Goal: Task Accomplishment & Management: Complete application form

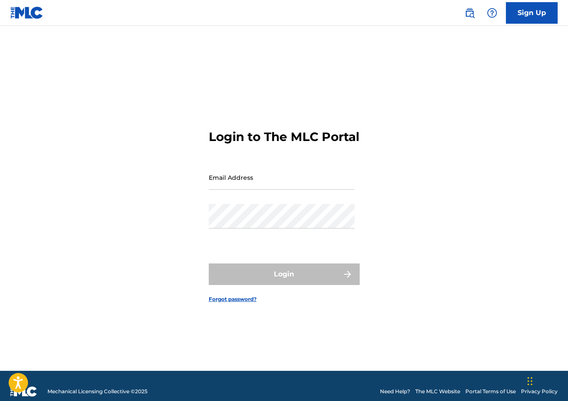
click at [244, 185] on input "Email Address" at bounding box center [282, 177] width 146 height 25
type input "[EMAIL_ADDRESS][DOMAIN_NAME]"
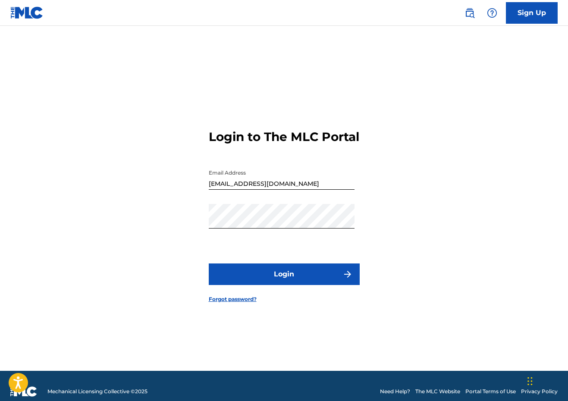
click at [264, 285] on button "Login" at bounding box center [284, 275] width 151 height 22
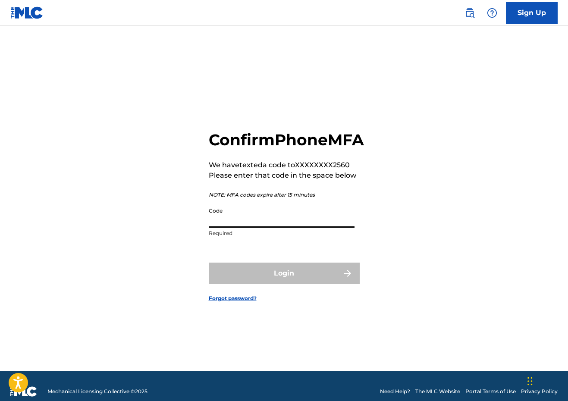
click at [246, 228] on input "Code" at bounding box center [282, 215] width 146 height 25
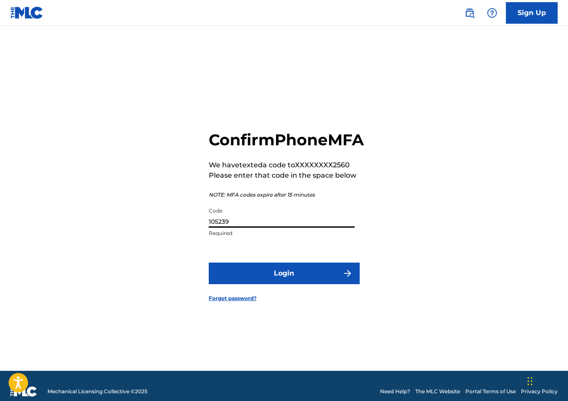
type input "105239"
click at [252, 296] on form "Confirm Phone MFA We have texted a code to XXXXXXXX2560 Please enter that code …" at bounding box center [284, 209] width 151 height 324
click at [255, 284] on button "Login" at bounding box center [284, 274] width 151 height 22
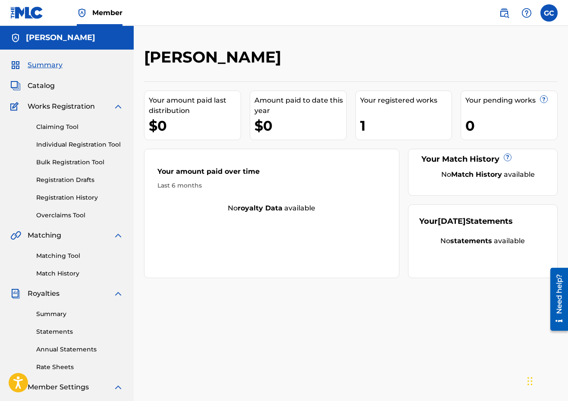
click at [72, 161] on link "Bulk Registration Tool" at bounding box center [79, 162] width 87 height 9
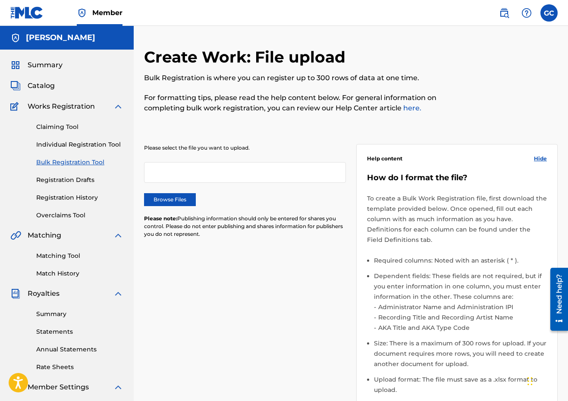
scroll to position [58, 0]
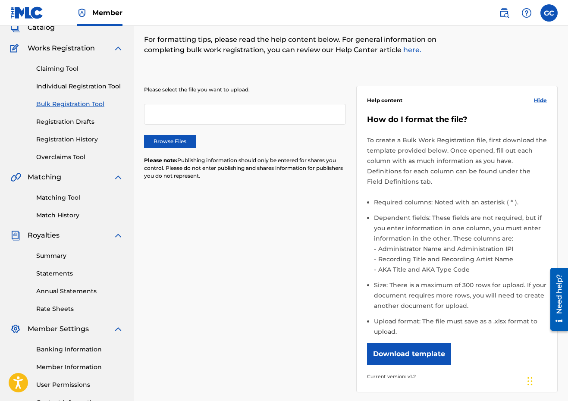
drag, startPoint x: 409, startPoint y: 353, endPoint x: 250, endPoint y: 315, distance: 163.6
click at [250, 315] on div "Please select the file you want to upload. Browse Files Please note: Publishing…" at bounding box center [351, 234] width 414 height 338
click at [413, 353] on button "Download template" at bounding box center [409, 355] width 84 height 22
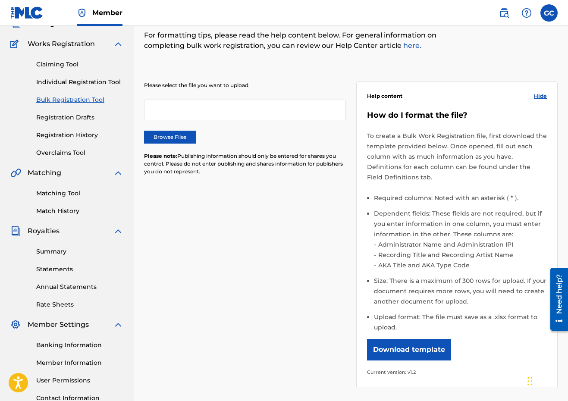
scroll to position [0, 0]
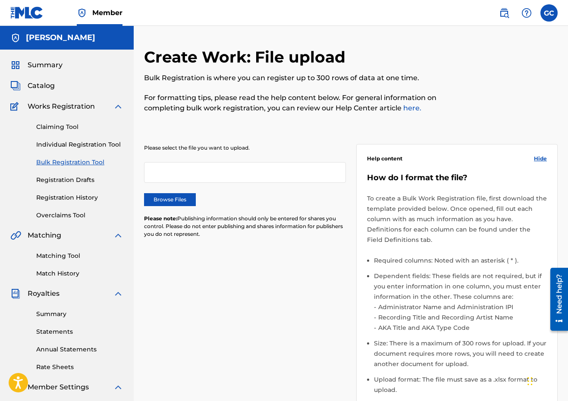
click at [72, 147] on link "Individual Registration Tool" at bounding box center [79, 144] width 87 height 9
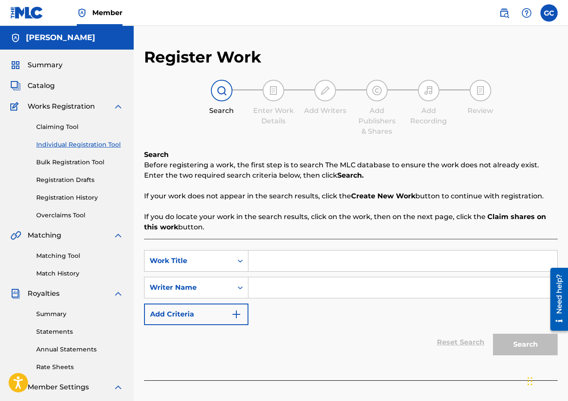
click at [68, 177] on link "Registration Drafts" at bounding box center [79, 180] width 87 height 9
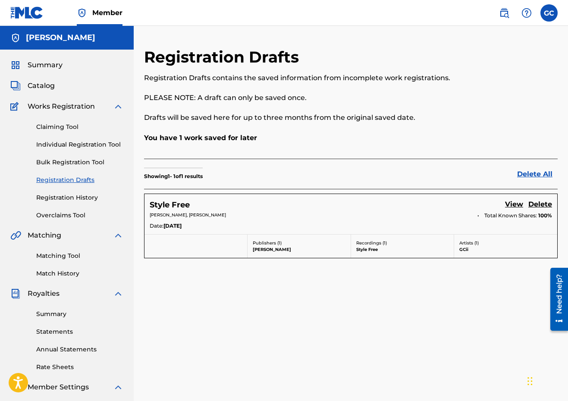
click at [510, 204] on link "View" at bounding box center [514, 205] width 18 height 12
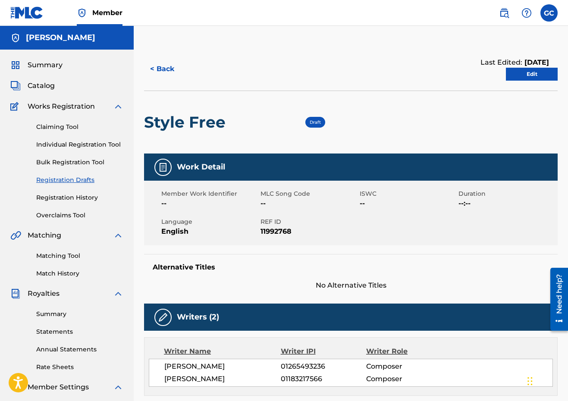
click at [63, 128] on link "Claiming Tool" at bounding box center [79, 127] width 87 height 9
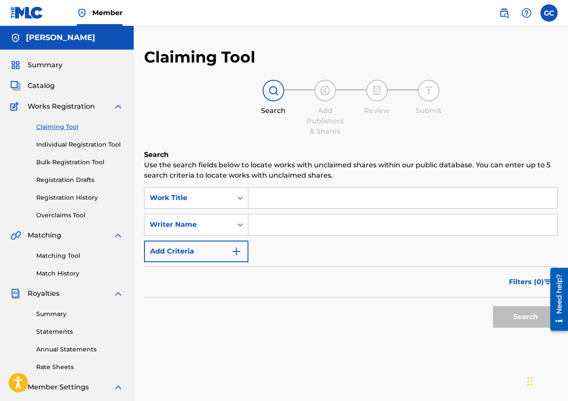
click at [72, 143] on link "Individual Registration Tool" at bounding box center [79, 144] width 87 height 9
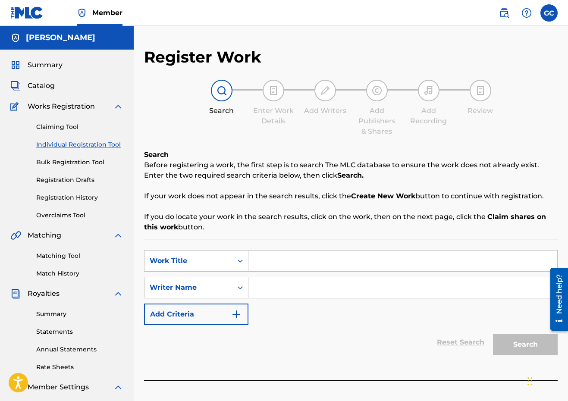
click at [73, 199] on link "Registration History" at bounding box center [79, 197] width 87 height 9
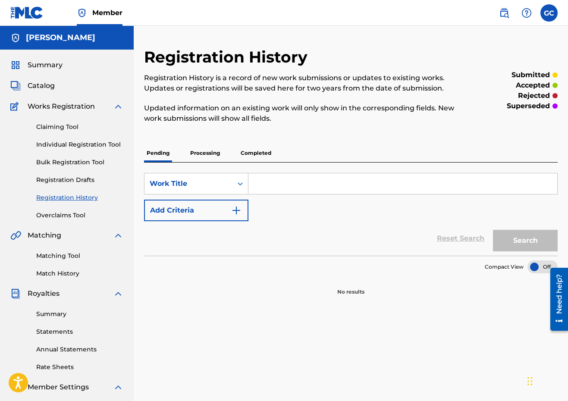
click at [72, 183] on link "Registration Drafts" at bounding box center [79, 180] width 87 height 9
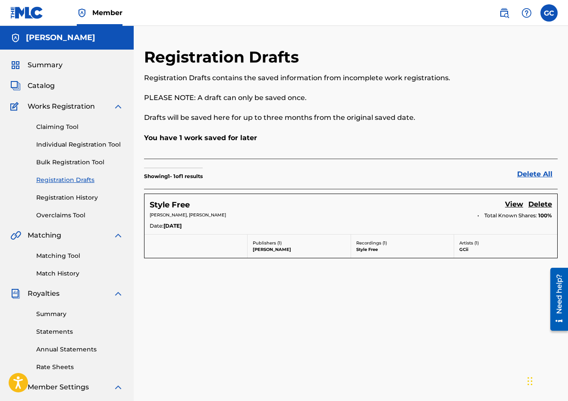
click at [513, 204] on link "View" at bounding box center [514, 205] width 18 height 12
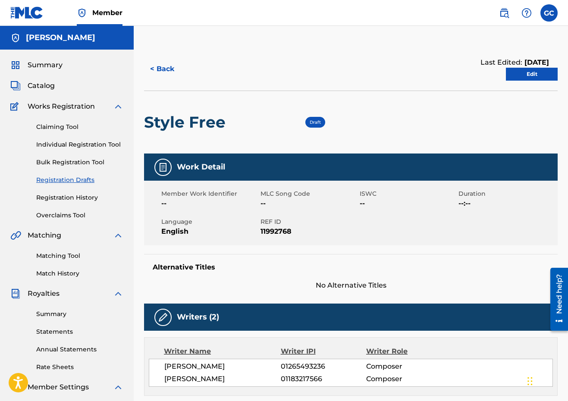
click at [514, 76] on link "Edit" at bounding box center [532, 74] width 52 height 13
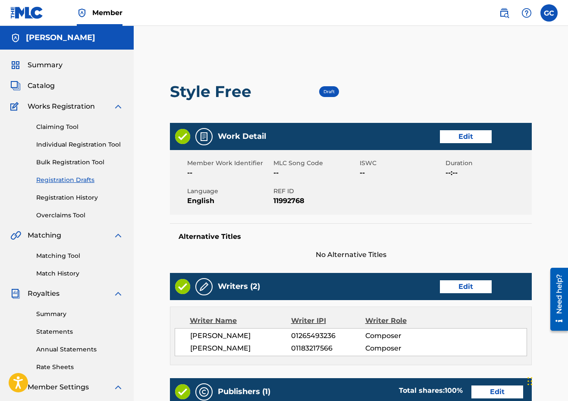
scroll to position [280, 0]
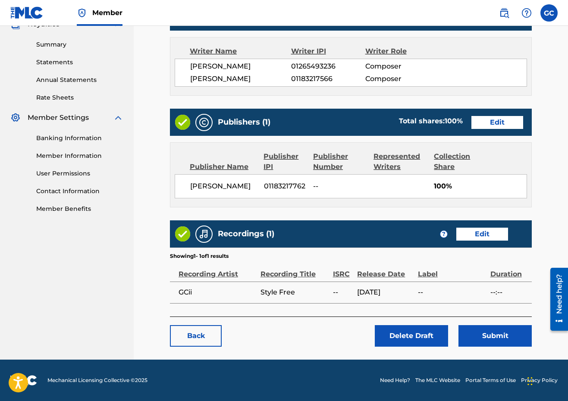
click at [476, 233] on link "Edit" at bounding box center [483, 234] width 52 height 13
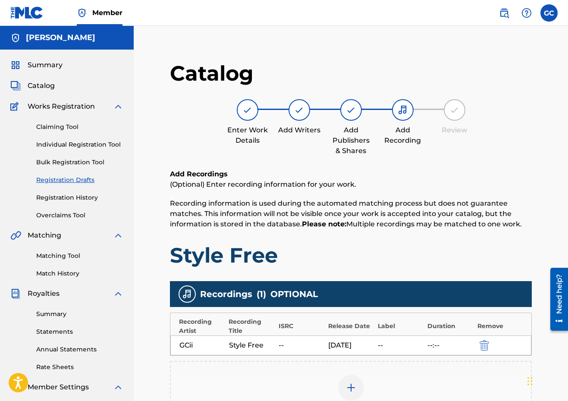
scroll to position [136, 0]
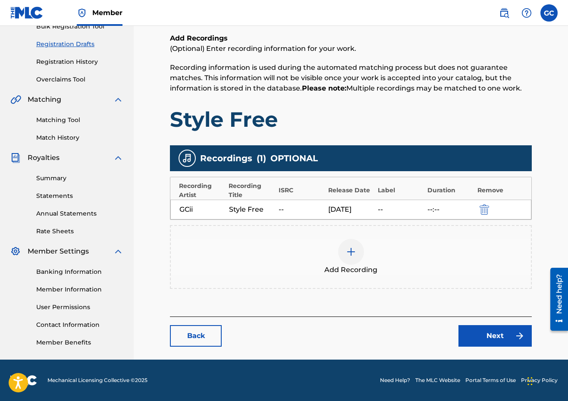
click at [284, 212] on div "--" at bounding box center [301, 210] width 45 height 10
click at [481, 211] on img "submit" at bounding box center [484, 210] width 9 height 10
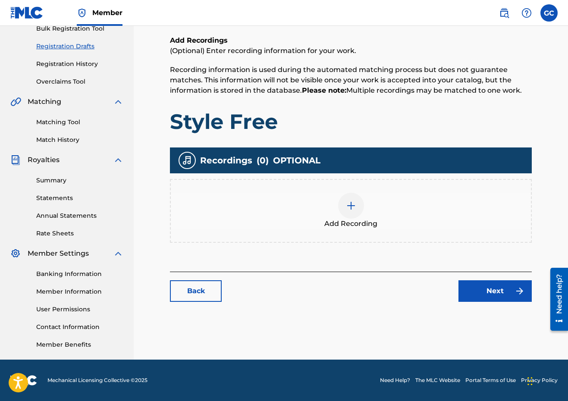
click at [347, 205] on img at bounding box center [351, 206] width 10 height 10
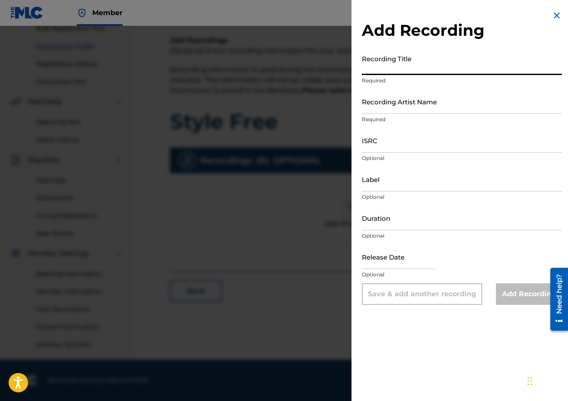
click at [391, 73] on input "Recording Title" at bounding box center [462, 62] width 200 height 25
type input "Style Free"
select select "7"
select select "2025"
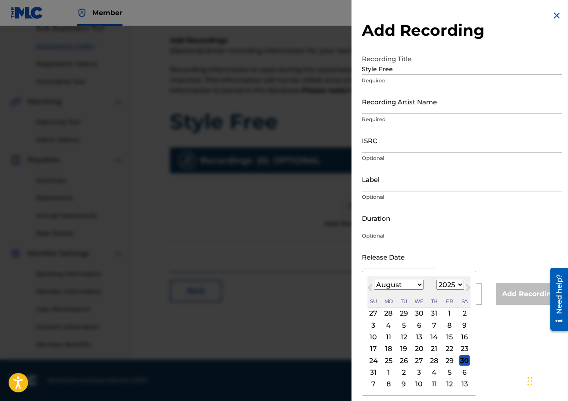
click at [402, 262] on input "text" at bounding box center [398, 257] width 73 height 25
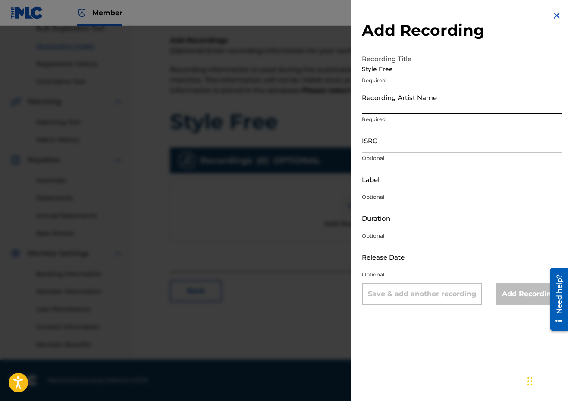
click at [405, 113] on input "Recording Artist Name" at bounding box center [462, 101] width 200 height 25
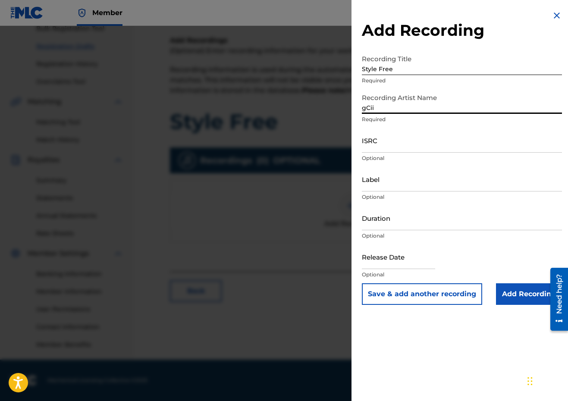
type input "gCii"
click at [447, 150] on input "ISRC" at bounding box center [462, 140] width 200 height 25
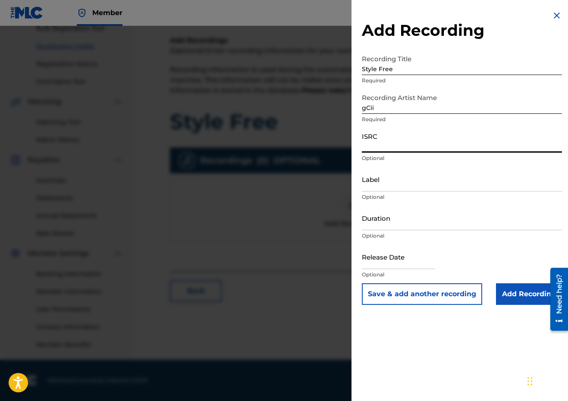
paste input "CALVP2459357"
type input "CALVP2459357"
click at [391, 224] on input "Duration" at bounding box center [462, 218] width 200 height 25
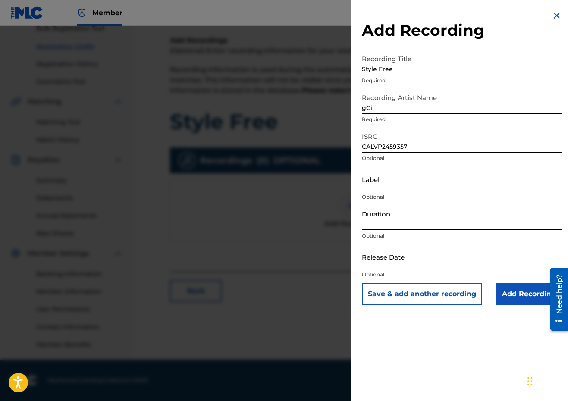
click at [379, 231] on div "Duration Optional" at bounding box center [462, 225] width 200 height 39
click at [379, 224] on input "Duration" at bounding box center [462, 218] width 200 height 25
click at [389, 265] on input "text" at bounding box center [398, 257] width 73 height 25
select select "7"
select select "2025"
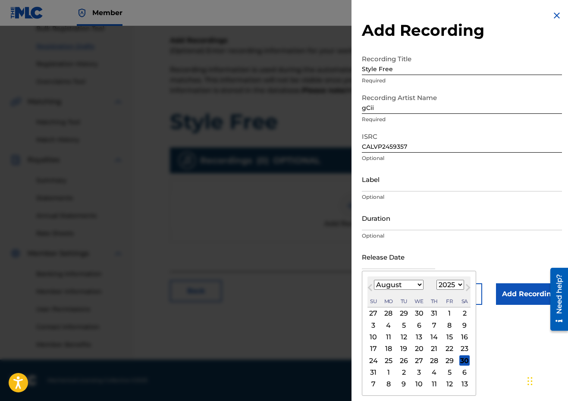
scroll to position [132, 0]
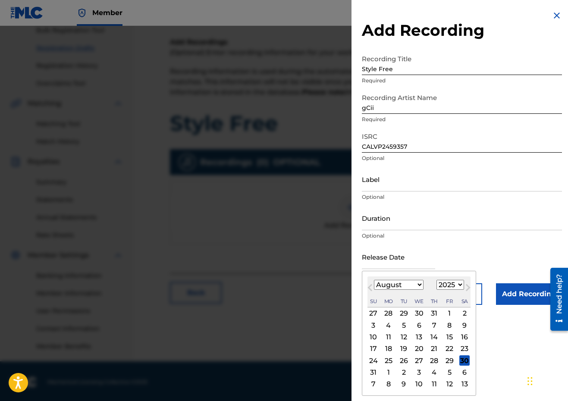
click at [467, 288] on span "Next Month" at bounding box center [467, 289] width 0 height 13
click at [371, 287] on span "Previous Month" at bounding box center [371, 289] width 0 height 13
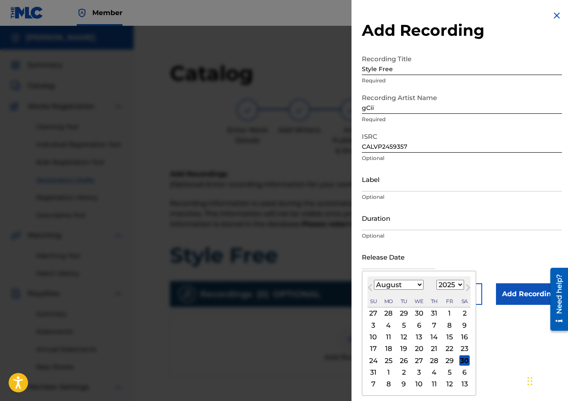
scroll to position [134, 0]
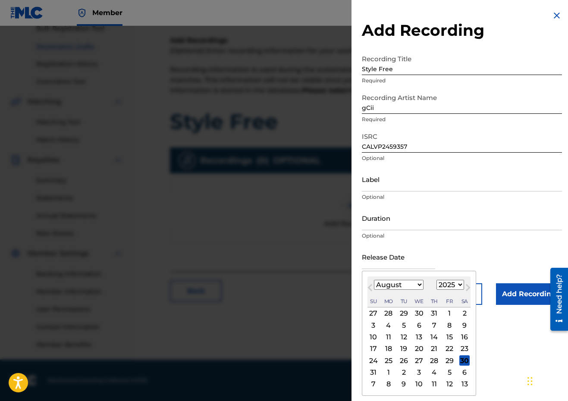
select select "9"
click at [414, 312] on div "1" at bounding box center [419, 314] width 10 height 10
type input "October 1 2025"
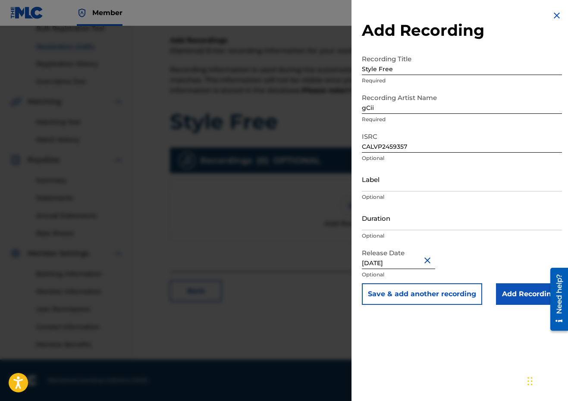
click at [417, 264] on input "October 1 2025" at bounding box center [398, 257] width 73 height 25
select select "9"
select select "2025"
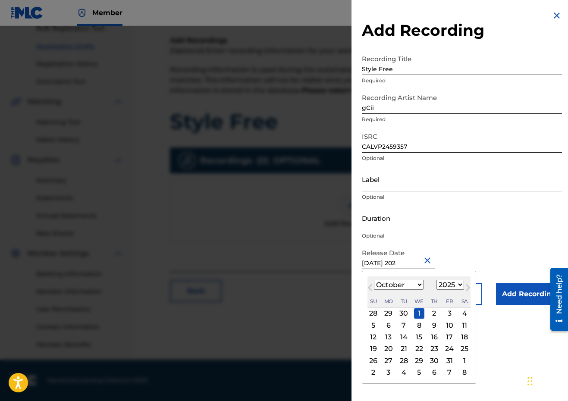
type input "October 1 2023"
select select "2023"
type input "October 1 2024"
select select "2024"
type input "October 1 2024"
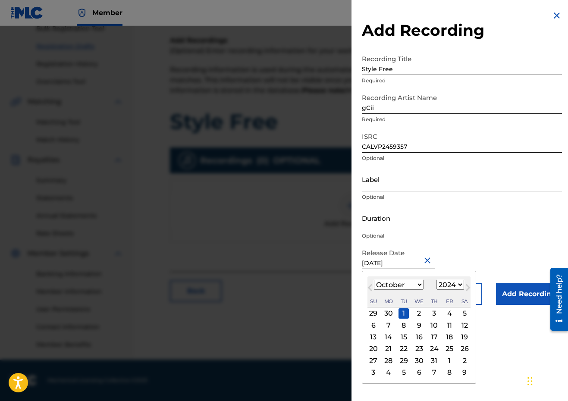
click at [401, 309] on div "1" at bounding box center [404, 314] width 10 height 10
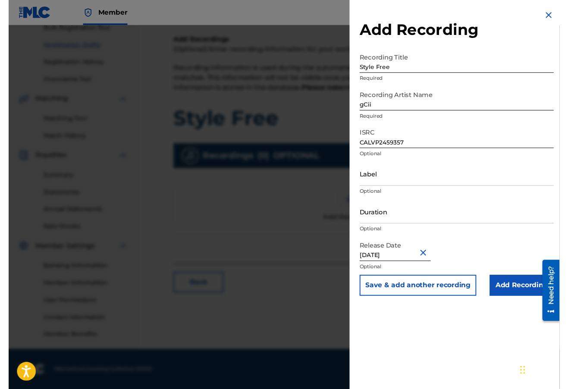
scroll to position [0, 0]
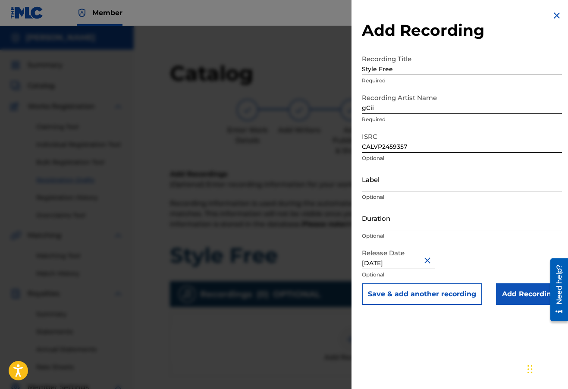
click at [513, 292] on input "Add Recording" at bounding box center [529, 295] width 66 height 22
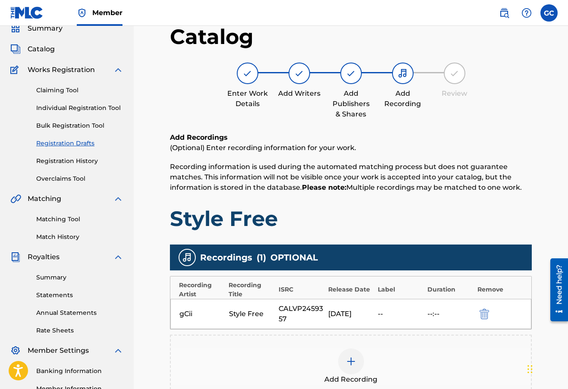
scroll to position [158, 0]
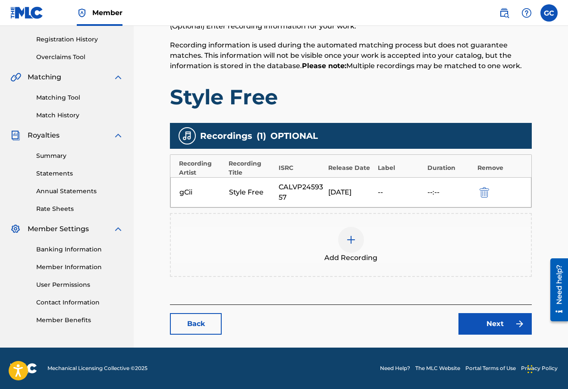
click at [491, 328] on link "Next" at bounding box center [495, 324] width 73 height 22
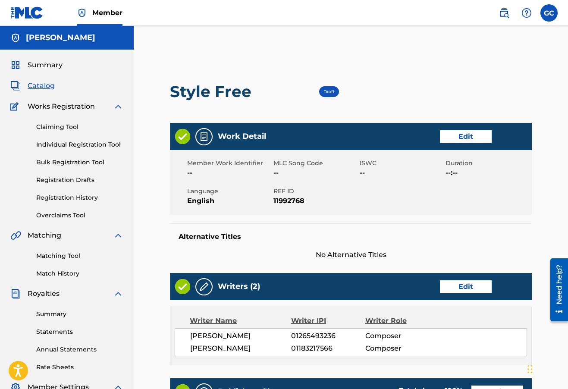
scroll to position [292, 0]
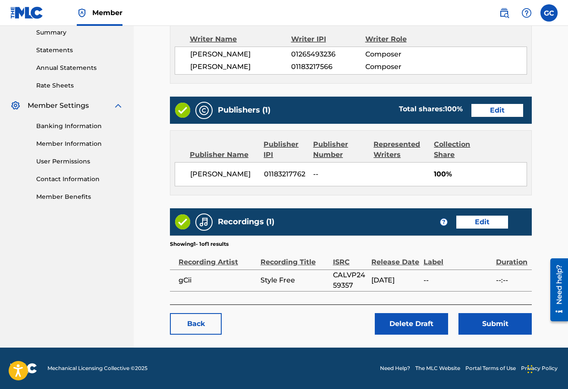
click at [489, 328] on button "Submit" at bounding box center [495, 324] width 73 height 22
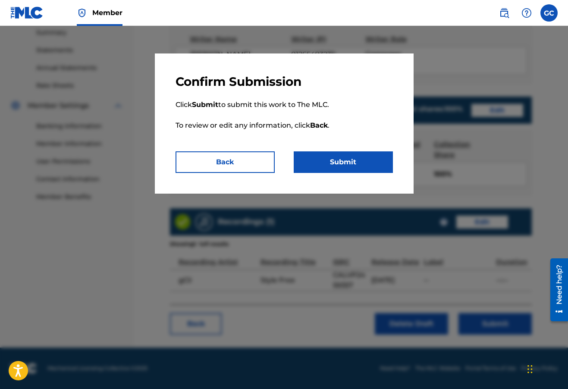
click at [330, 158] on button "Submit" at bounding box center [343, 162] width 99 height 22
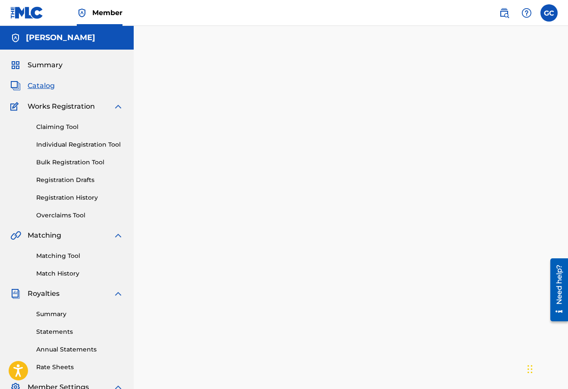
click at [67, 144] on link "Individual Registration Tool" at bounding box center [79, 144] width 87 height 9
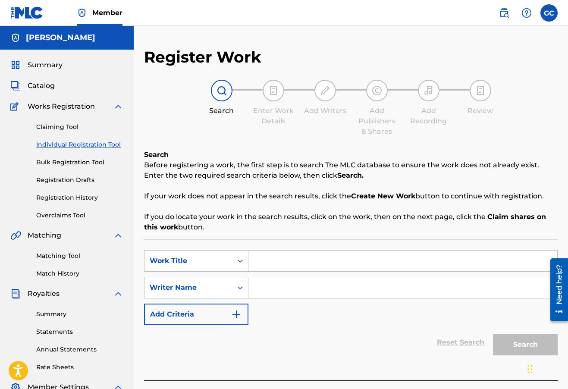
click at [60, 126] on link "Claiming Tool" at bounding box center [79, 127] width 87 height 9
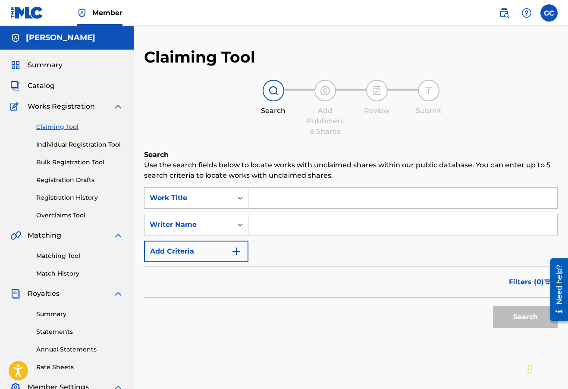
click at [67, 164] on link "Bulk Registration Tool" at bounding box center [79, 162] width 87 height 9
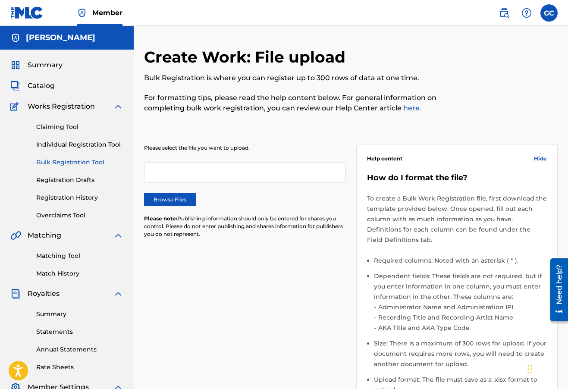
click at [64, 180] on link "Registration Drafts" at bounding box center [79, 180] width 87 height 9
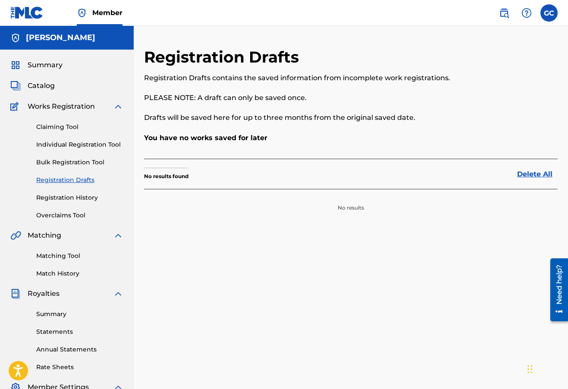
click at [62, 148] on link "Individual Registration Tool" at bounding box center [79, 144] width 87 height 9
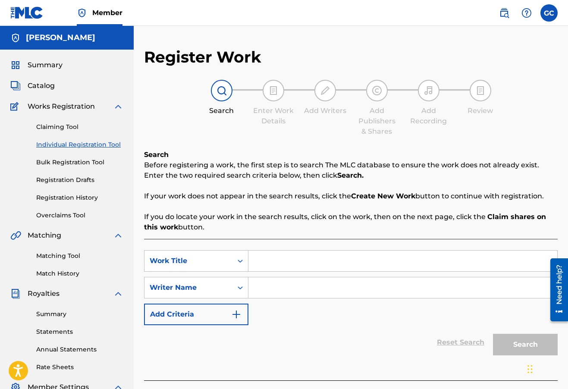
click at [67, 196] on link "Registration History" at bounding box center [79, 197] width 87 height 9
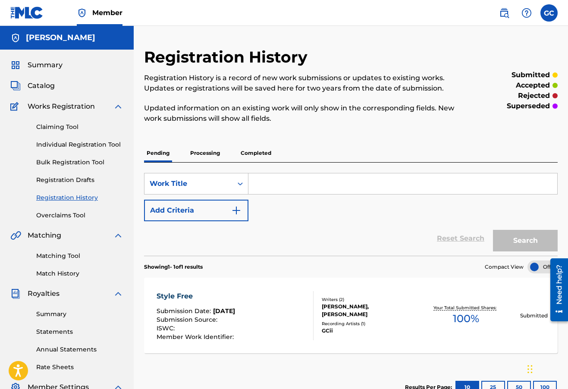
click at [197, 155] on p "Processing" at bounding box center [205, 153] width 35 height 18
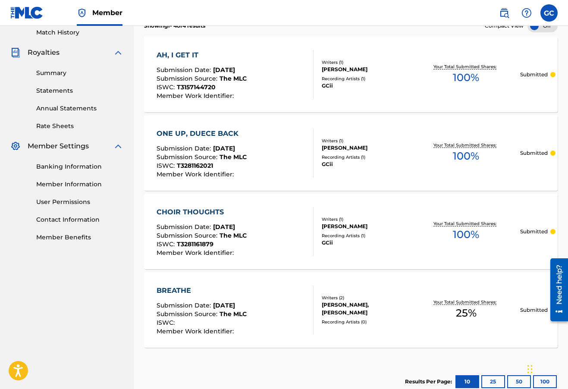
scroll to position [230, 0]
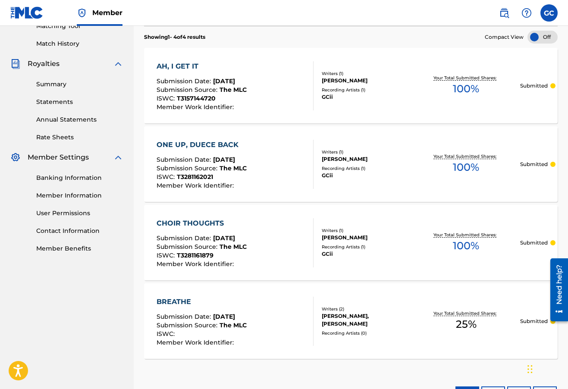
click at [250, 292] on div "BREATHE Submission Date : Aug 15, 2025 Submission Source : The MLC ISWC : Membe…" at bounding box center [351, 322] width 414 height 76
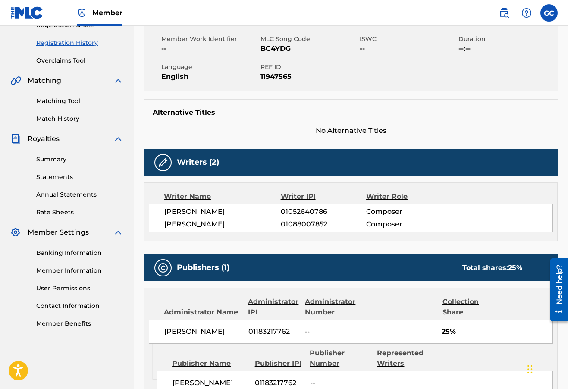
scroll to position [56, 0]
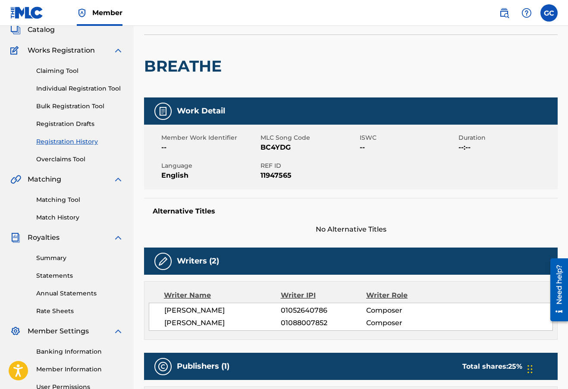
click at [57, 143] on link "Registration History" at bounding box center [79, 141] width 87 height 9
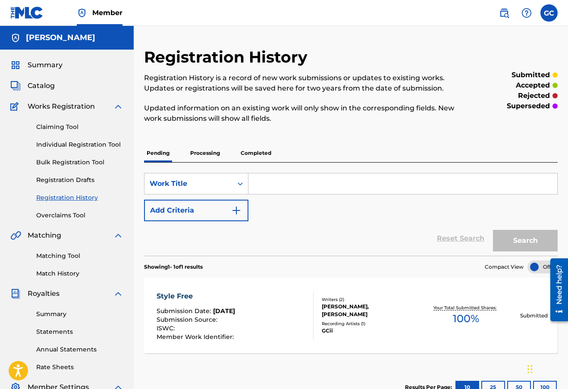
click at [205, 150] on p "Processing" at bounding box center [205, 153] width 35 height 18
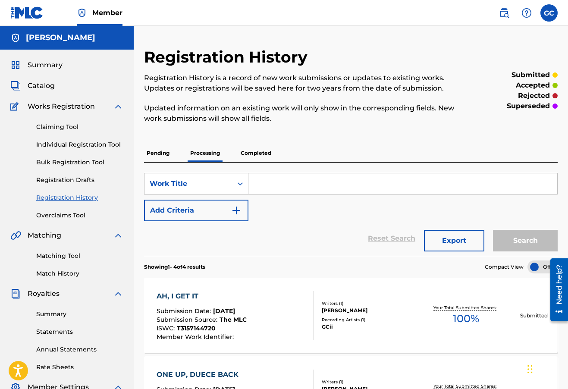
click at [167, 150] on p "Pending" at bounding box center [158, 153] width 28 height 18
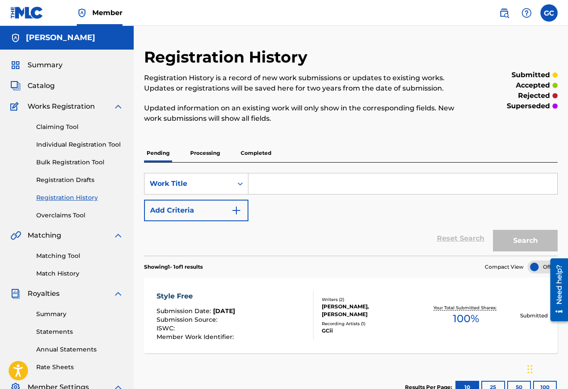
click at [250, 153] on p "Completed" at bounding box center [256, 153] width 36 height 18
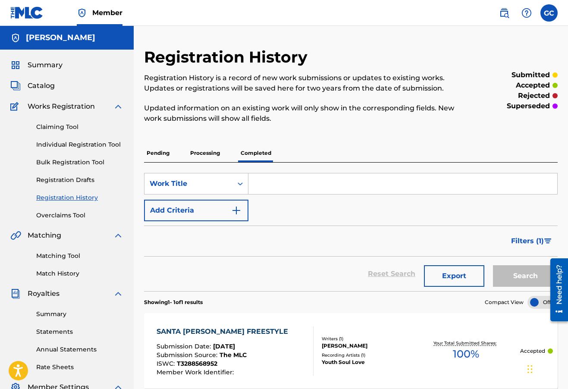
scroll to position [146, 0]
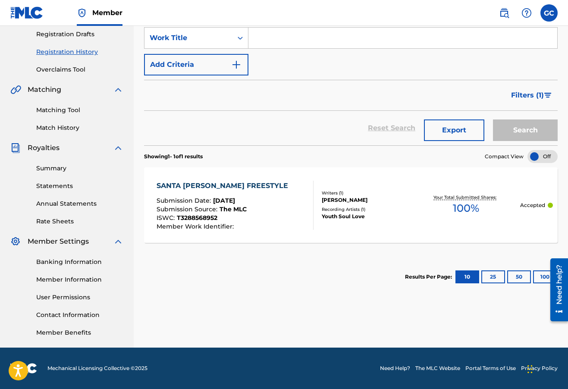
click at [270, 206] on div "SANTA MONICA FREESTYLE Submission Date : Aug 15, 2025 Submission Source : The M…" at bounding box center [235, 205] width 157 height 49
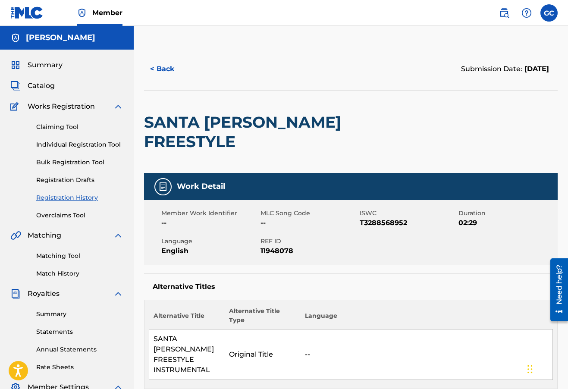
click at [70, 145] on link "Individual Registration Tool" at bounding box center [79, 144] width 87 height 9
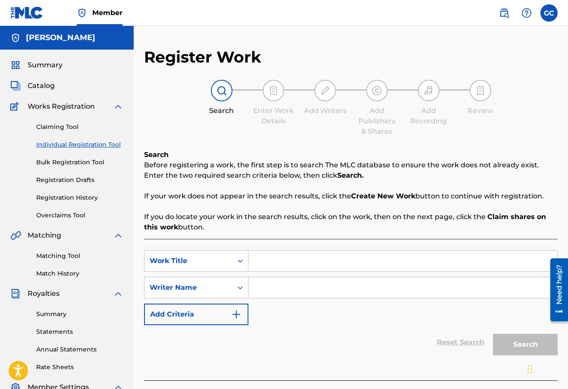
click at [56, 215] on link "Overclaims Tool" at bounding box center [79, 215] width 87 height 9
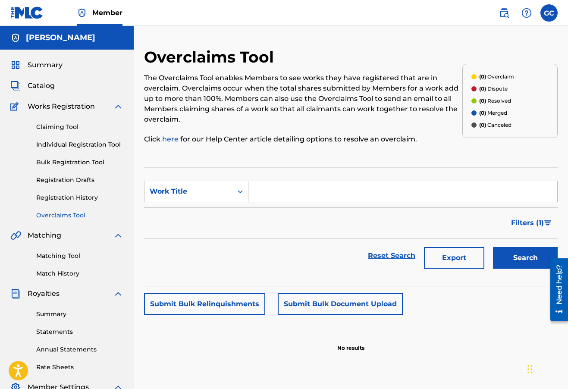
click at [71, 195] on link "Registration History" at bounding box center [79, 197] width 87 height 9
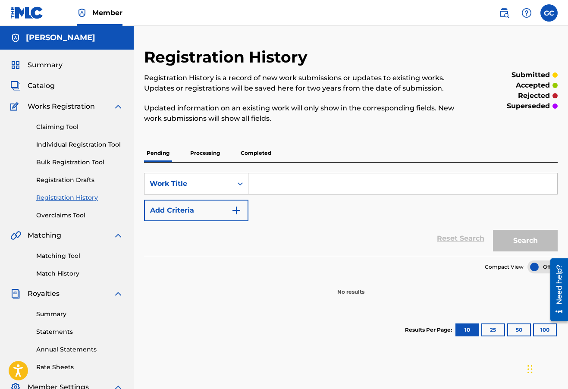
click at [38, 85] on span "Catalog" at bounding box center [41, 86] width 27 height 10
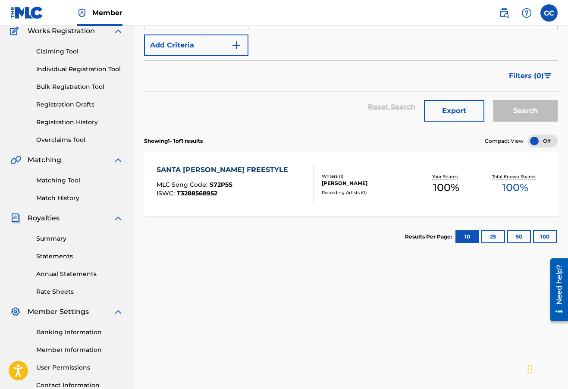
scroll to position [146, 0]
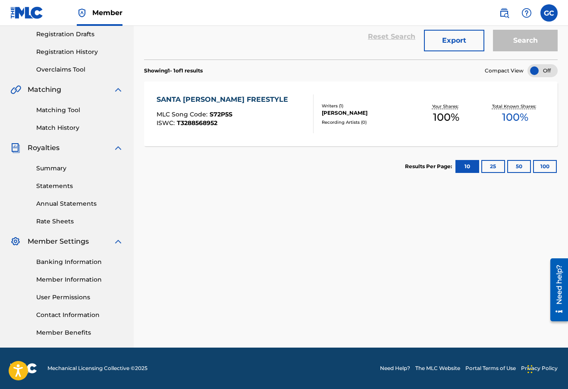
click at [52, 185] on link "Statements" at bounding box center [79, 186] width 87 height 9
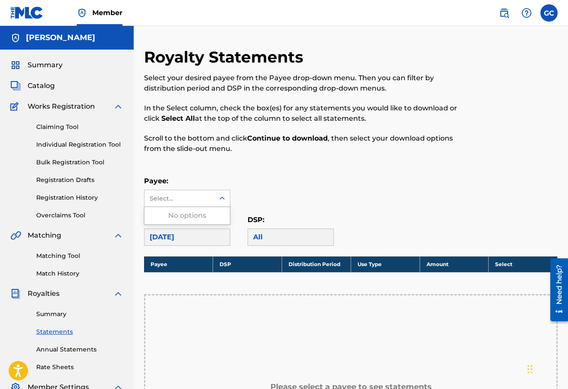
click at [225, 192] on div at bounding box center [223, 199] width 16 height 16
click at [208, 214] on div "No options" at bounding box center [187, 215] width 85 height 17
click at [282, 180] on div "Payee: Select..." at bounding box center [351, 191] width 414 height 31
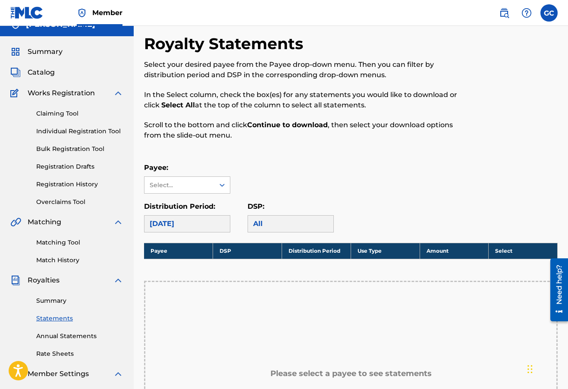
click at [59, 304] on link "Summary" at bounding box center [79, 301] width 87 height 9
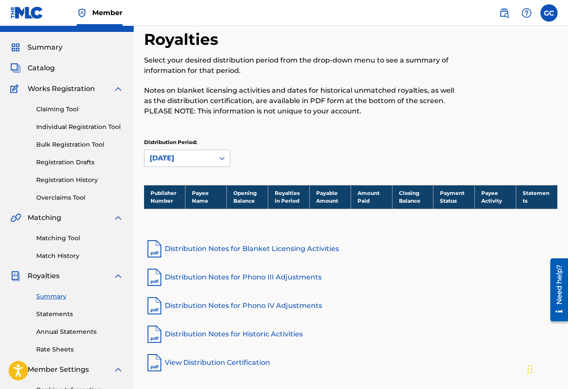
scroll to position [146, 0]
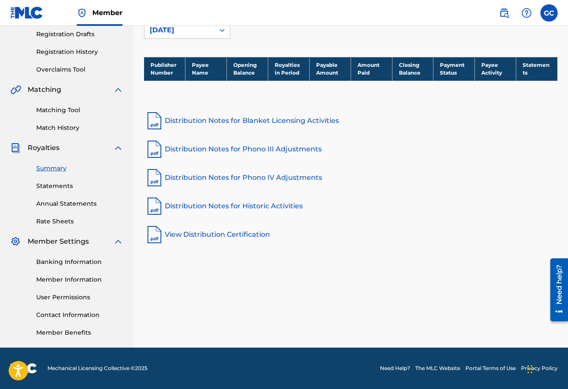
click at [50, 227] on div "Summary Catalog Works Registration Claiming Tool Individual Registration Tool B…" at bounding box center [67, 126] width 134 height 444
click at [51, 223] on link "Rate Sheets" at bounding box center [79, 221] width 87 height 9
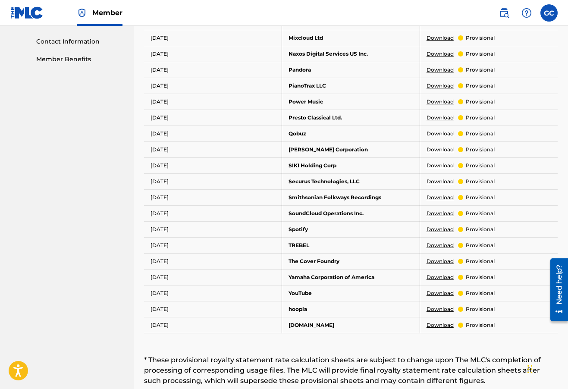
scroll to position [501, 0]
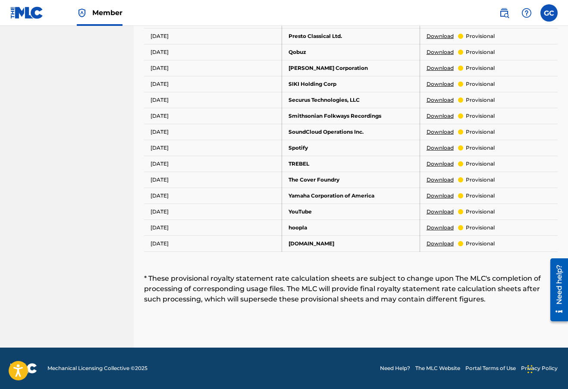
click at [433, 132] on link "Download" at bounding box center [440, 132] width 27 height 8
click at [380, 14] on nav "Member GC GC Gregory Coppens II gciisounds@icloud.com Notification Preferences …" at bounding box center [284, 13] width 568 height 26
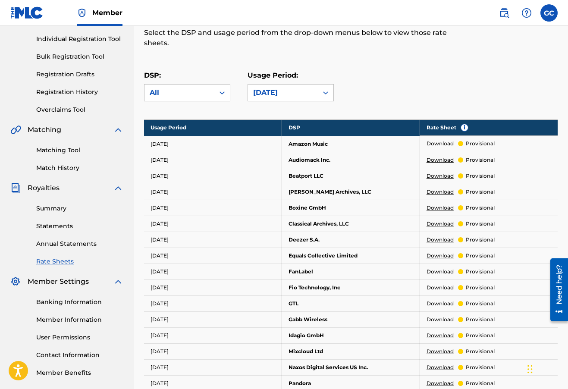
scroll to position [117, 0]
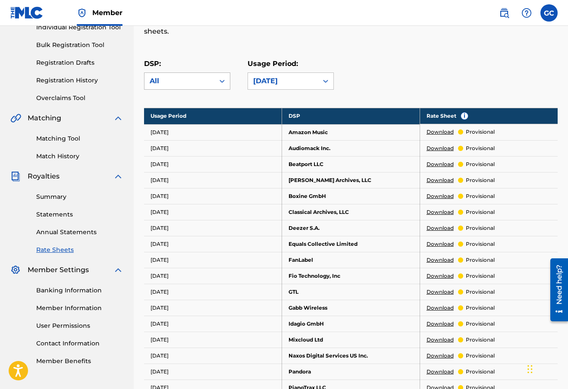
click at [228, 81] on div at bounding box center [223, 81] width 16 height 16
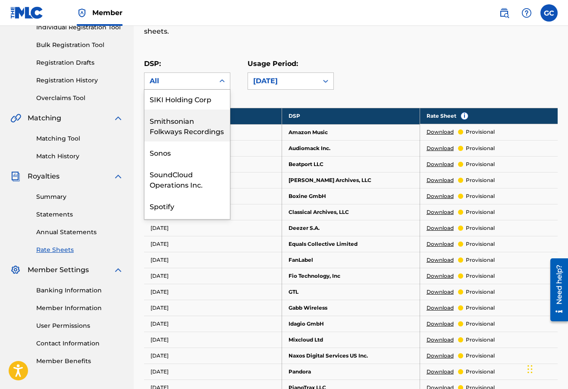
scroll to position [1462, 0]
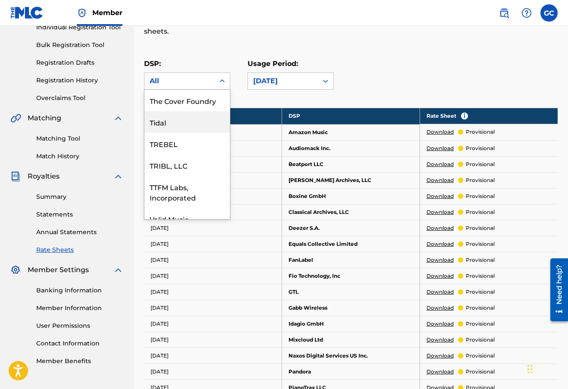
click at [169, 115] on div "Tidal" at bounding box center [187, 122] width 85 height 22
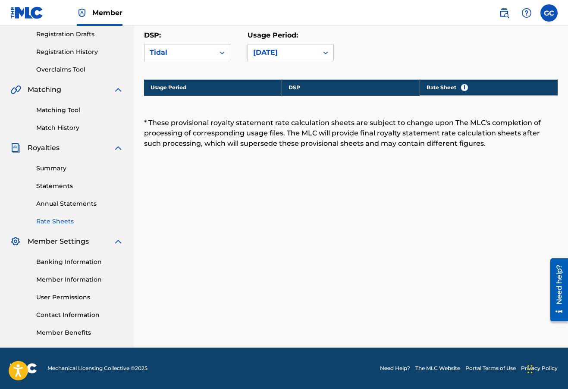
scroll to position [0, 0]
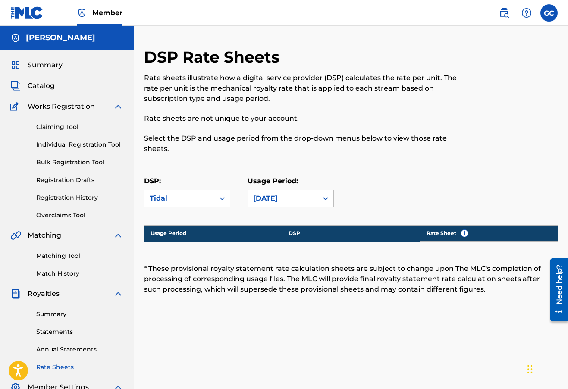
click at [193, 197] on div "Tidal" at bounding box center [180, 198] width 60 height 10
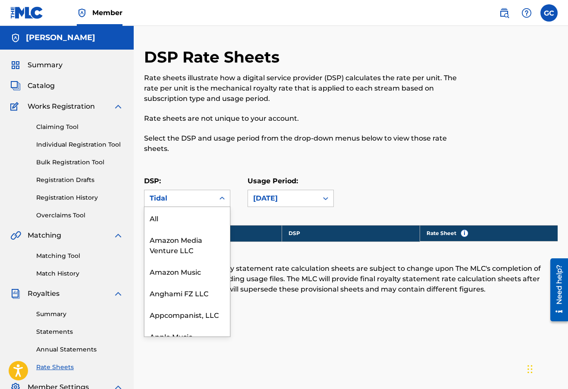
scroll to position [1372, 0]
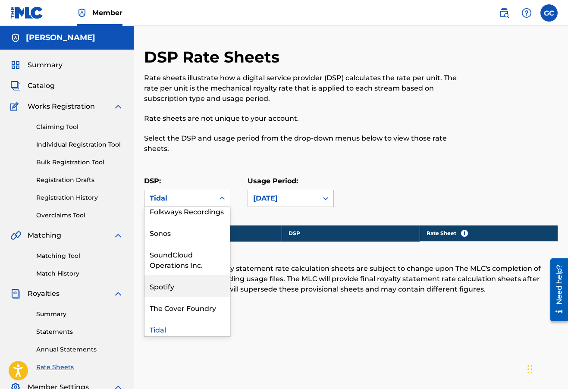
click at [173, 281] on div "Spotify" at bounding box center [187, 286] width 85 height 22
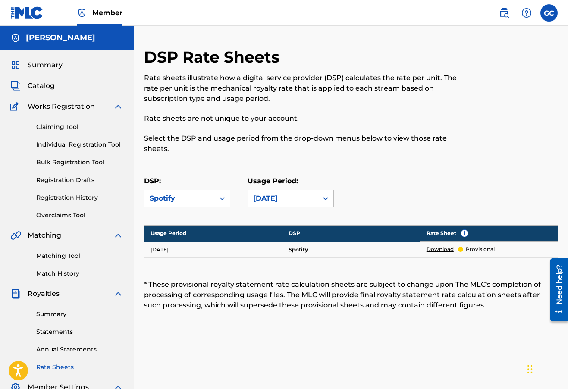
click at [439, 251] on link "Download" at bounding box center [440, 250] width 27 height 8
click at [199, 0] on nav "Member GC GC Gregory Coppens II gciisounds@icloud.com Notification Preferences …" at bounding box center [284, 13] width 568 height 26
